Goal: Information Seeking & Learning: Learn about a topic

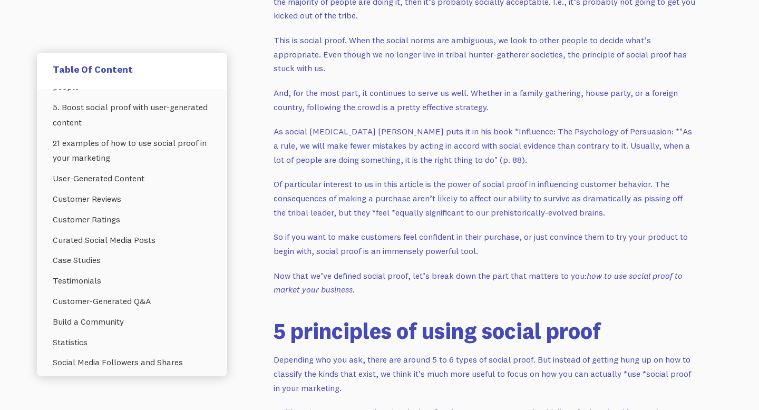
scroll to position [849, 0]
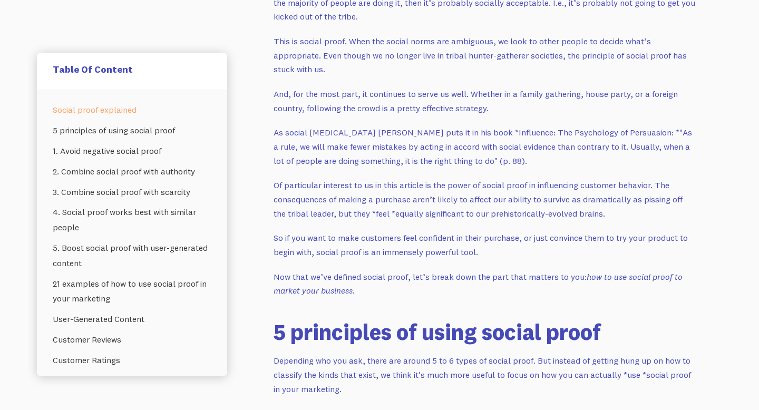
scroll to position [229, 0]
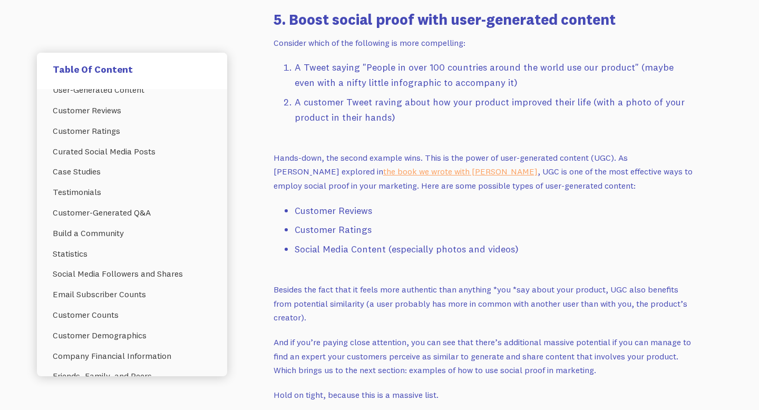
scroll to position [2205, 0]
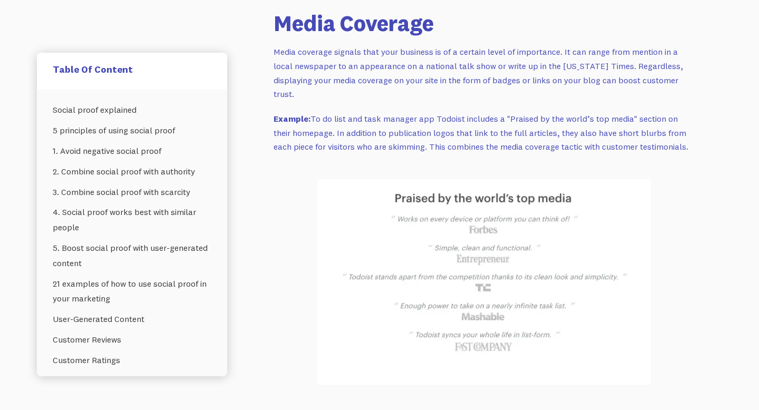
scroll to position [12835, 0]
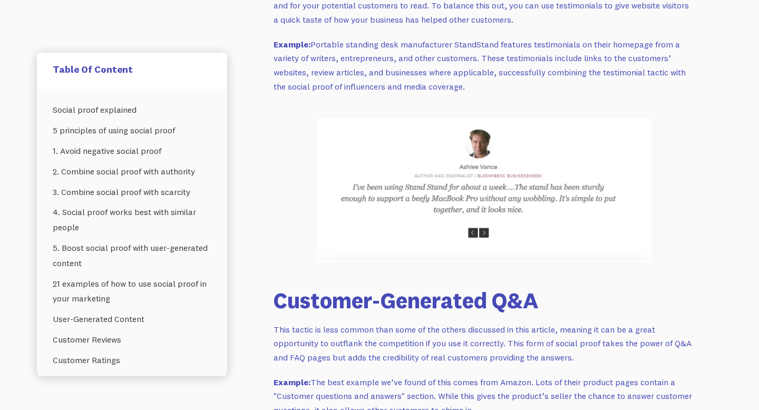
drag, startPoint x: 676, startPoint y: 72, endPoint x: 694, endPoint y: 131, distance: 61.6
copy p "To make this work in practice, you need to remove friction at the entry point: …"
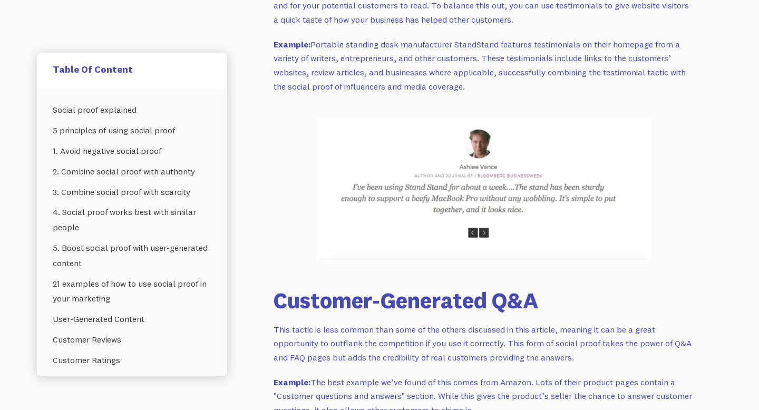
drag, startPoint x: 466, startPoint y: 101, endPoint x: 376, endPoint y: 104, distance: 90.2
copy link "Uniqode’s business card"
